Goal: Complete application form: Complete application form

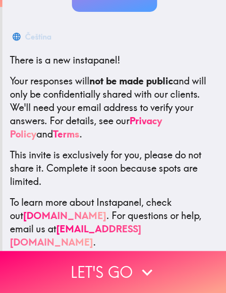
scroll to position [141, 0]
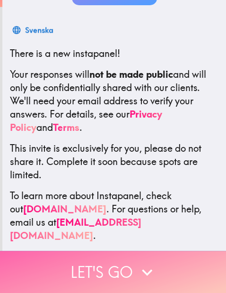
click at [112, 258] on button "Let's go" at bounding box center [113, 271] width 226 height 42
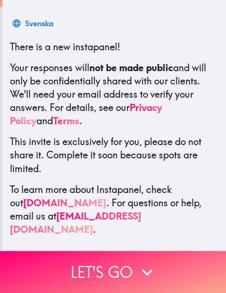
scroll to position [0, 0]
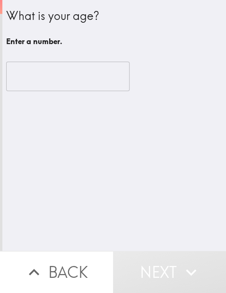
click at [70, 84] on input "number" at bounding box center [68, 76] width 124 height 29
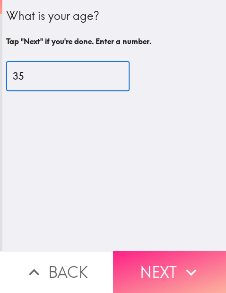
type input "35"
click at [157, 260] on button "Next" at bounding box center [169, 271] width 113 height 42
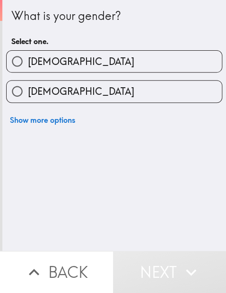
click at [96, 68] on label "[DEMOGRAPHIC_DATA]" at bounding box center [114, 61] width 215 height 21
click at [28, 68] on input "[DEMOGRAPHIC_DATA]" at bounding box center [17, 61] width 21 height 21
radio input "true"
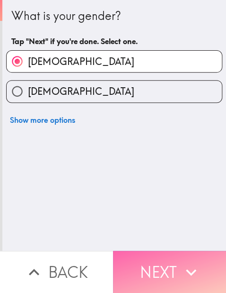
click at [167, 276] on button "Next" at bounding box center [169, 271] width 113 height 42
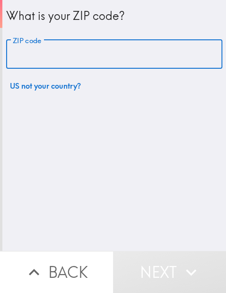
click at [51, 56] on input "ZIP code" at bounding box center [114, 54] width 216 height 29
type input "19140"
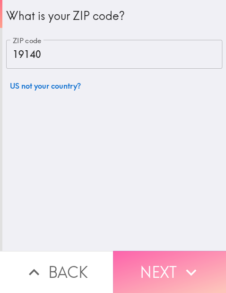
click at [148, 263] on button "Next" at bounding box center [169, 271] width 113 height 42
